Goal: Task Accomplishment & Management: Use online tool/utility

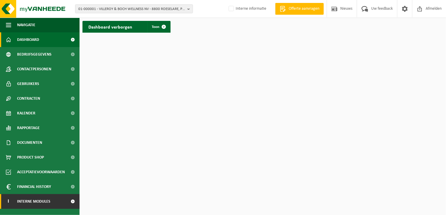
click at [43, 198] on span "Interne modules" at bounding box center [33, 201] width 33 height 15
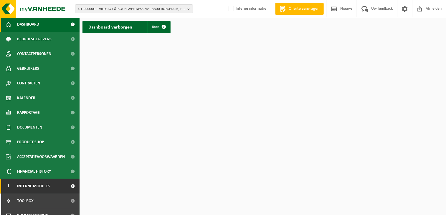
scroll to position [29, 0]
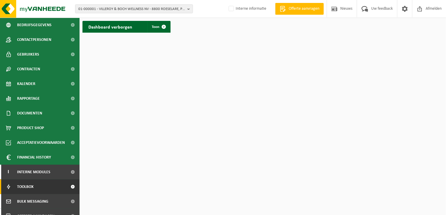
click at [43, 191] on link "Toolbox" at bounding box center [40, 187] width 80 height 15
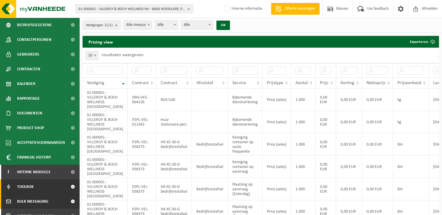
scroll to position [53, 0]
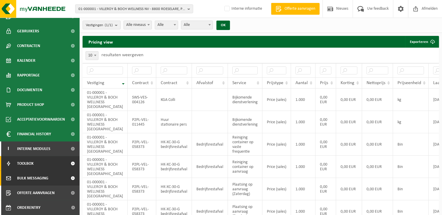
click at [42, 178] on span "Bulk Messaging" at bounding box center [32, 178] width 31 height 15
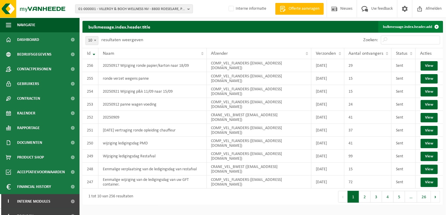
click at [404, 25] on link "bulkmessage.index.header.add" at bounding box center [410, 27] width 64 height 12
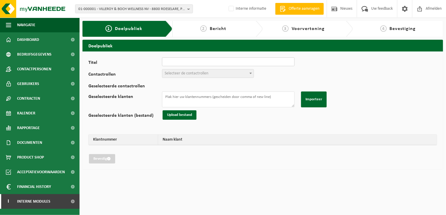
click at [189, 65] on input "Titel" at bounding box center [228, 61] width 133 height 9
type input "20250919"
drag, startPoint x: 199, startPoint y: 77, endPoint x: 202, endPoint y: 68, distance: 9.5
click at [199, 76] on span "Selecteer de contactrollen" at bounding box center [208, 73] width 92 height 9
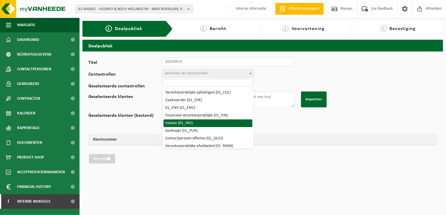
scroll to position [29, 0]
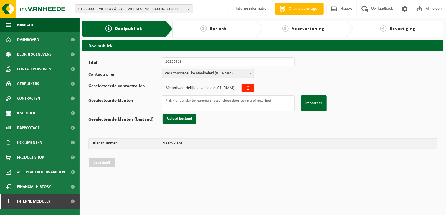
click at [216, 88] on span "1 . Verantwoordelijke afvalbeleid (01_RMM)" at bounding box center [198, 88] width 72 height 4
click at [120, 87] on label "Geselecteerde contactrollen" at bounding box center [125, 88] width 74 height 9
click at [189, 75] on span "Verantwoordelijke afvalbeleid (01_RMM)" at bounding box center [207, 74] width 91 height 8
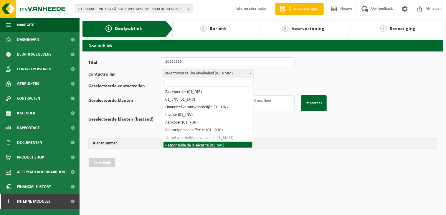
scroll to position [0, 0]
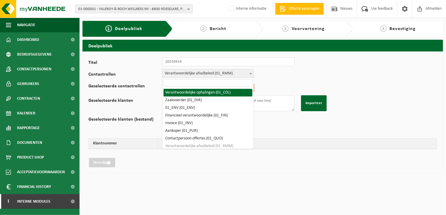
select select "01_COL"
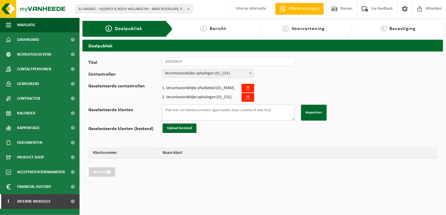
click at [197, 113] on textarea "Geselecteerde klanten" at bounding box center [228, 113] width 133 height 16
click at [179, 112] on textarea "Geselecteerde klanten" at bounding box center [228, 113] width 133 height 16
paste textarea "10-936771 10-936832 10-937036 10-781802 10-936765 10-940345 01-078538 10-981458…"
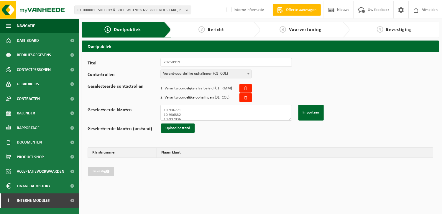
scroll to position [140, 0]
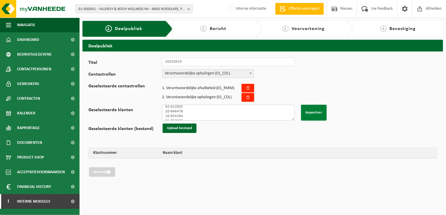
type textarea "10-936771 10-936832 10-937036 10-781802 10-936765 10-940345 01-078538 10-981458…"
click at [316, 112] on button "Importeer" at bounding box center [314, 113] width 26 height 16
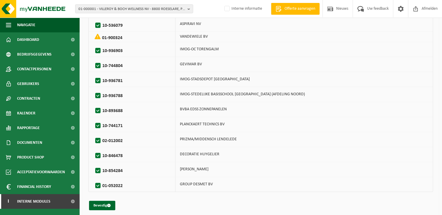
scroll to position [458, 0]
click at [97, 203] on button "Bevestig" at bounding box center [102, 205] width 26 height 9
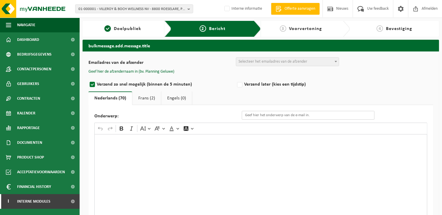
click at [273, 116] on input "Onderwerp:" at bounding box center [308, 115] width 133 height 9
type input "Lediging Papier en Karton"
click at [174, 166] on div "Rich Text Editor. Editing area: main. Press Alt+0 for help." at bounding box center [260, 193] width 333 height 118
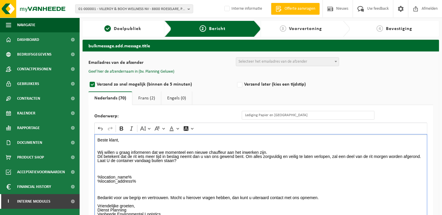
scroll to position [19, 0]
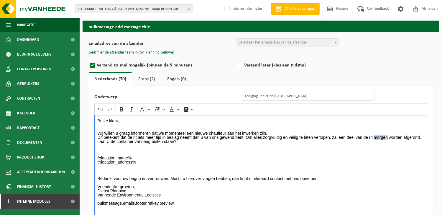
drag, startPoint x: 387, startPoint y: 135, endPoint x: 373, endPoint y: 135, distance: 13.8
click at [373, 135] on p "Beste klant, Wij willen u graag informeren dat we momenteel een nieuwe chauffeu…" at bounding box center [261, 141] width 326 height 45
drag, startPoint x: 178, startPoint y: 143, endPoint x: 92, endPoint y: 147, distance: 85.8
click at [92, 147] on div "Onderwerp: Lediging Papier en Karton Rich Text Editor Undo Redo Bold Italic Fon…" at bounding box center [260, 162] width 344 height 153
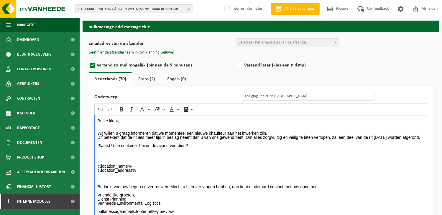
click at [116, 161] on p "⁠⁠⁠⁠⁠⁠⁠ %location_name% %location_address%" at bounding box center [261, 160] width 326 height 25
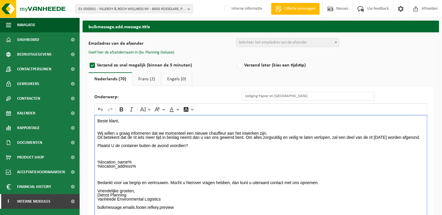
scroll to position [60, 0]
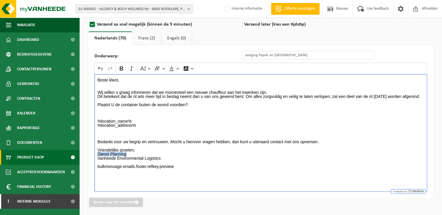
drag, startPoint x: 131, startPoint y: 157, endPoint x: 75, endPoint y: 157, distance: 55.7
click at [75, 157] on div "Navigatie Offerte aanvragen Nieuws Uw feedback Afmelden Dashboard Bedrijfsgegev…" at bounding box center [221, 78] width 442 height 276
click at [119, 67] on icon "Editor toolbar" at bounding box center [121, 69] width 6 height 6
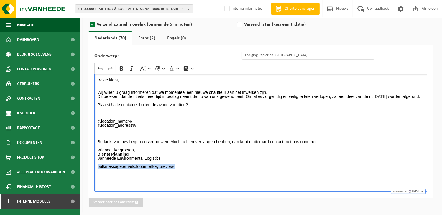
drag, startPoint x: 172, startPoint y: 171, endPoint x: 82, endPoint y: 169, distance: 89.6
click at [82, 169] on div "Emailadres van de afzender BULK_MAR_LUX (planning.messancy@vanheede.com) BULK_V…" at bounding box center [260, 102] width 356 height 222
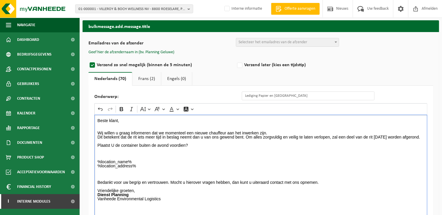
scroll to position [29, 0]
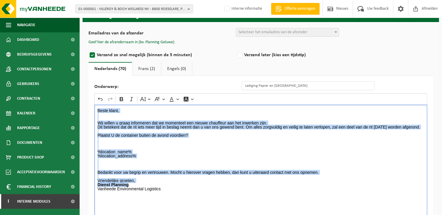
drag, startPoint x: 176, startPoint y: 191, endPoint x: 85, endPoint y: 90, distance: 135.2
click at [85, 90] on div "Emailadres van de afzender BULK_MAR_LUX (planning.messancy@vanheede.com) BULK_V…" at bounding box center [260, 133] width 356 height 222
copy div "Beste klant, Wij willen u graag informeren dat we momenteel een nieuwe chauffeu…"
click at [141, 68] on link "Frans (2)" at bounding box center [146, 69] width 29 height 14
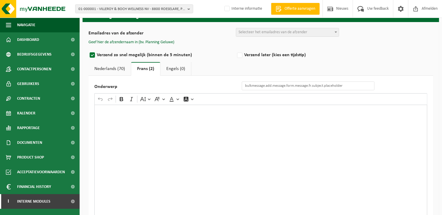
click at [121, 125] on div "Rich Text Editor. Editing area: main. Press Alt+0 for help." at bounding box center [260, 164] width 333 height 118
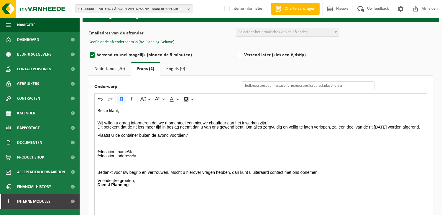
click at [255, 85] on input "Onderwerp" at bounding box center [308, 86] width 133 height 9
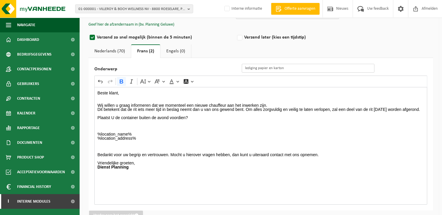
scroll to position [60, 0]
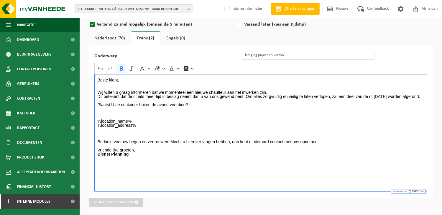
click at [148, 168] on div "Beste klant, Wij willen u graag informeren dat we momenteel een nieuwe chauffeu…" at bounding box center [260, 133] width 333 height 118
click at [124, 163] on div "Beste klant, Wij willen u graag informeren dat we momenteel een nieuwe chauffeu…" at bounding box center [260, 133] width 333 height 118
click at [114, 41] on link "Nederlands (70)" at bounding box center [109, 39] width 42 height 14
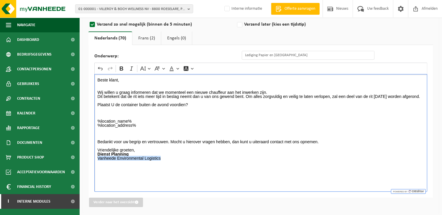
drag, startPoint x: 145, startPoint y: 162, endPoint x: 94, endPoint y: 162, distance: 51.3
click at [94, 162] on div "Onderwerp: Lediging Papier en Karton Rich Text Editor Undo Redo Bold Italic Fon…" at bounding box center [260, 121] width 344 height 153
copy p "Vanheede Environmental Logistics"
click at [147, 33] on link "Frans (2)" at bounding box center [146, 39] width 29 height 14
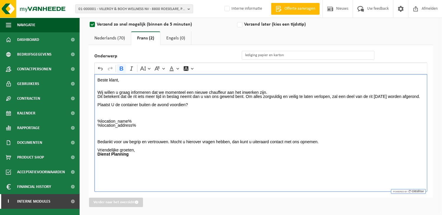
click at [103, 164] on div "Beste klant, Wij willen u graag informeren dat we momenteel een nieuwe chauffeu…" at bounding box center [260, 133] width 333 height 118
click at [133, 156] on p "Bedankt voor uw begrip en vertrouwen. Mocht u hierover vragen hebben, dan kunt …" at bounding box center [261, 142] width 326 height 29
drag, startPoint x: 178, startPoint y: 162, endPoint x: 89, endPoint y: 161, distance: 89.0
click at [89, 161] on div "Onderwerp lediging papier en karton Rich Text Editor Undo Redo Bold Italic Font…" at bounding box center [260, 121] width 344 height 153
drag, startPoint x: 119, startPoint y: 67, endPoint x: 135, endPoint y: 76, distance: 18.4
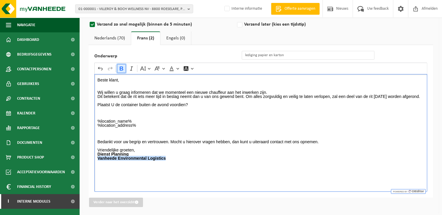
click at [120, 67] on icon "Editor toolbar" at bounding box center [121, 69] width 6 height 6
click at [176, 168] on div "Beste klant, Wij willen u graag informeren dat we momenteel een nieuwe chauffeu…" at bounding box center [260, 133] width 333 height 118
click at [315, 55] on input "lediging papier en karton" at bounding box center [308, 55] width 133 height 9
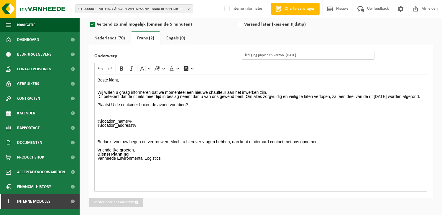
type input "lediging papier en karton 19/09/2025"
click at [107, 36] on link "Nederlands (70)" at bounding box center [109, 39] width 42 height 14
click at [298, 57] on input "Lediging Papier en Karton" at bounding box center [308, 55] width 133 height 9
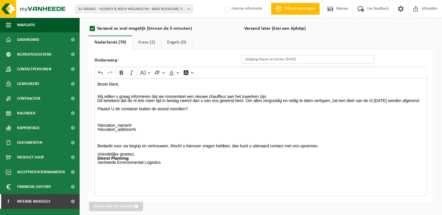
scroll to position [0, 0]
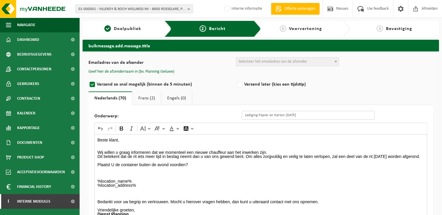
type input "Lediging Papier en Karton 19/09/2025"
click at [264, 60] on span "Selecteer het emailadres van de afzender" at bounding box center [272, 62] width 69 height 4
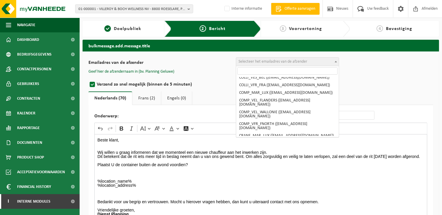
scroll to position [59, 0]
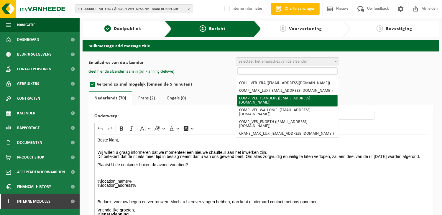
select select "COMP_VEL_FLANDERS"
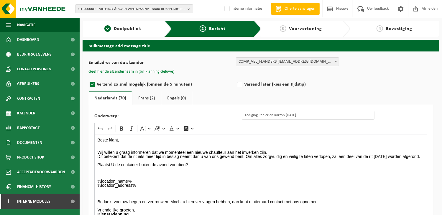
click at [153, 71] on button "Geef hier de afzendernaam in (bv. Planning Geluwe)" at bounding box center [131, 71] width 86 height 5
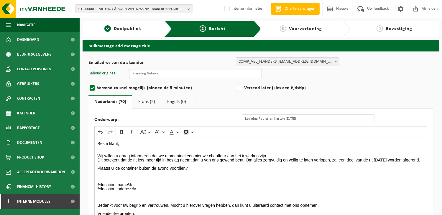
click at [139, 73] on input "text" at bounding box center [195, 73] width 133 height 9
type input "Planning Geluwe"
click at [143, 103] on link "Frans (2)" at bounding box center [146, 102] width 29 height 14
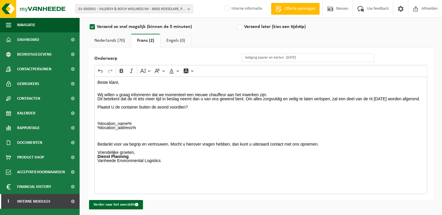
scroll to position [64, 0]
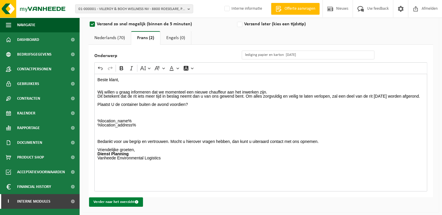
click at [114, 202] on button "Verder naar het overzicht" at bounding box center [116, 202] width 54 height 9
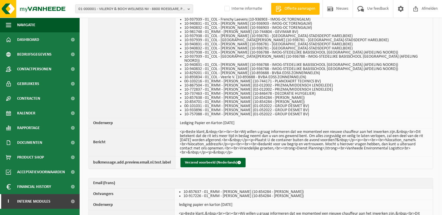
scroll to position [471, 0]
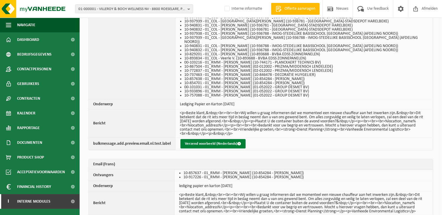
click at [193, 139] on button "Verzend voorbeeld (Nederlands)" at bounding box center [212, 143] width 65 height 9
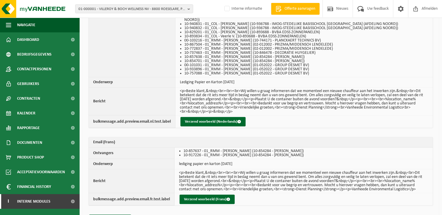
scroll to position [497, 0]
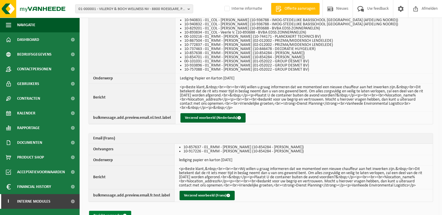
click at [114, 211] on button "Bericht verzenden" at bounding box center [110, 215] width 42 height 9
